Goal: Go to known website: Access a specific website the user already knows

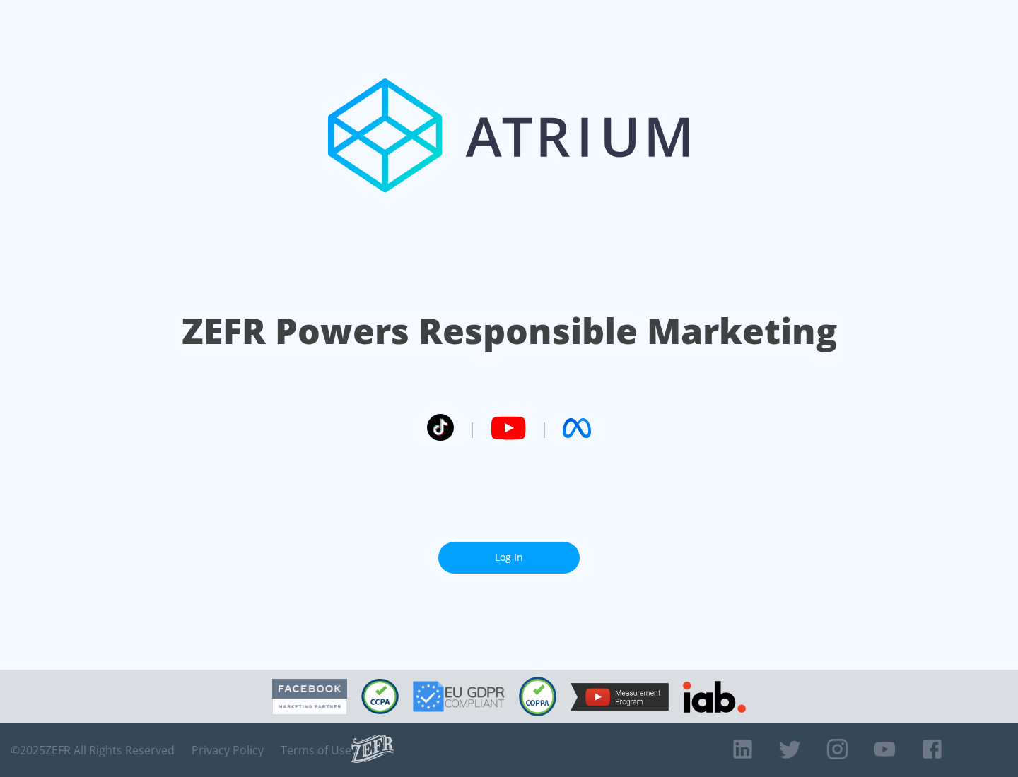
click at [509, 552] on link "Log In" at bounding box center [508, 558] width 141 height 32
